Goal: Find specific page/section: Find specific page/section

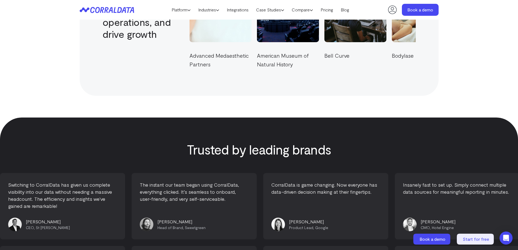
scroll to position [2307, 0]
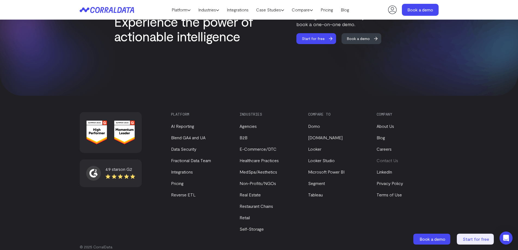
click at [390, 158] on link "Contact Us" at bounding box center [386, 160] width 21 height 5
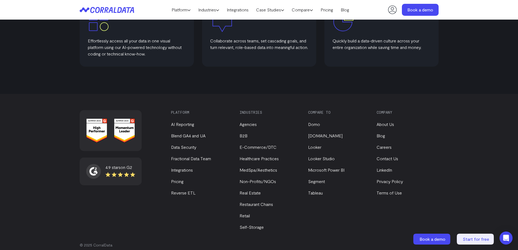
scroll to position [341, 0]
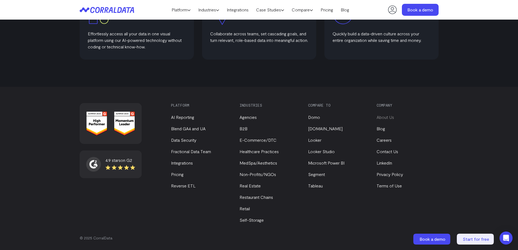
click at [391, 115] on link "About Us" at bounding box center [384, 116] width 17 height 5
